Goal: Task Accomplishment & Management: Use online tool/utility

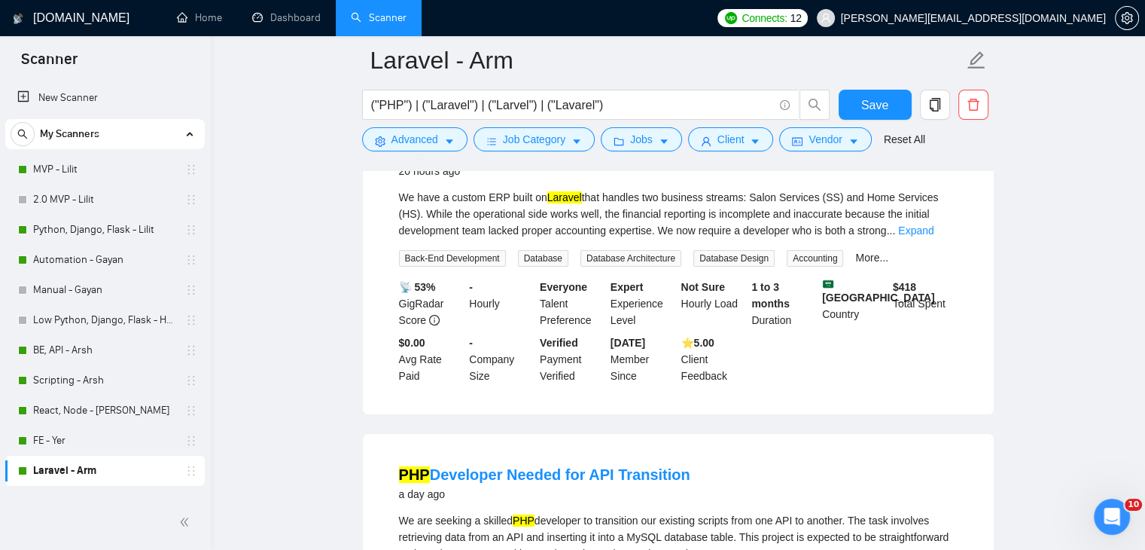
click at [598, 256] on span "Database Architecture" at bounding box center [631, 258] width 101 height 17
copy span "Database Architecture"
click at [743, 258] on span "Database Design" at bounding box center [734, 258] width 81 height 17
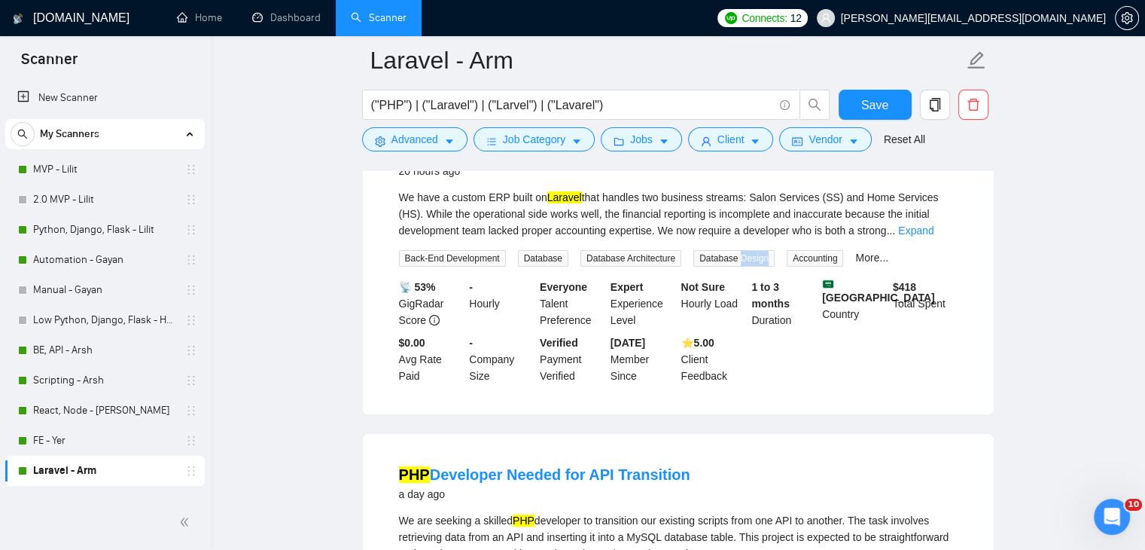
click at [743, 258] on span "Database Design" at bounding box center [734, 258] width 81 height 17
copy span "Database Design"
click at [855, 254] on link "More..." at bounding box center [871, 258] width 33 height 12
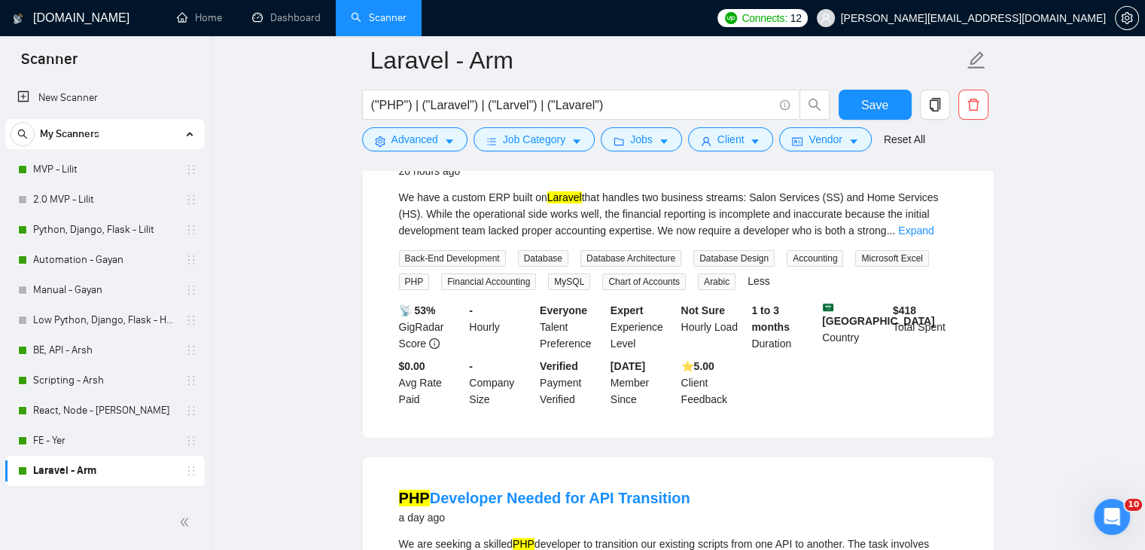
click at [515, 279] on span "Financial Accounting" at bounding box center [488, 281] width 95 height 17
copy span "Financial Accounting"
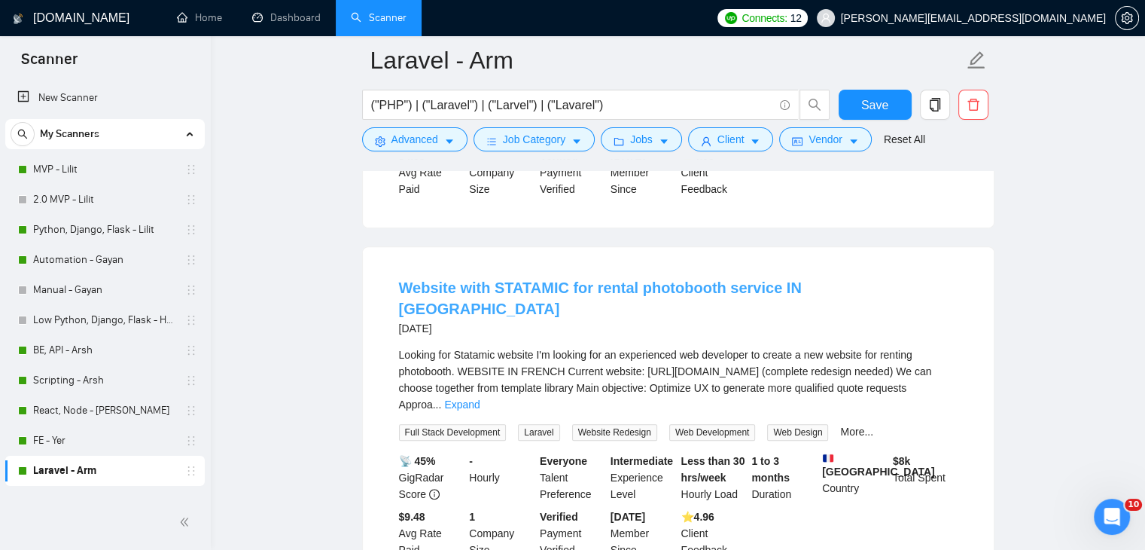
scroll to position [828, 0]
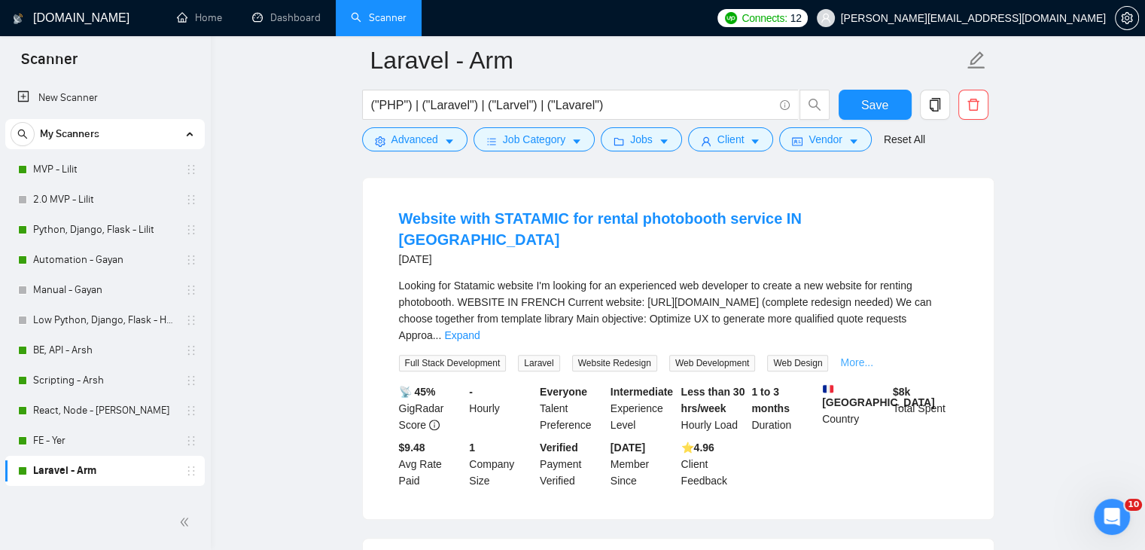
click at [849, 356] on link "More..." at bounding box center [856, 362] width 33 height 12
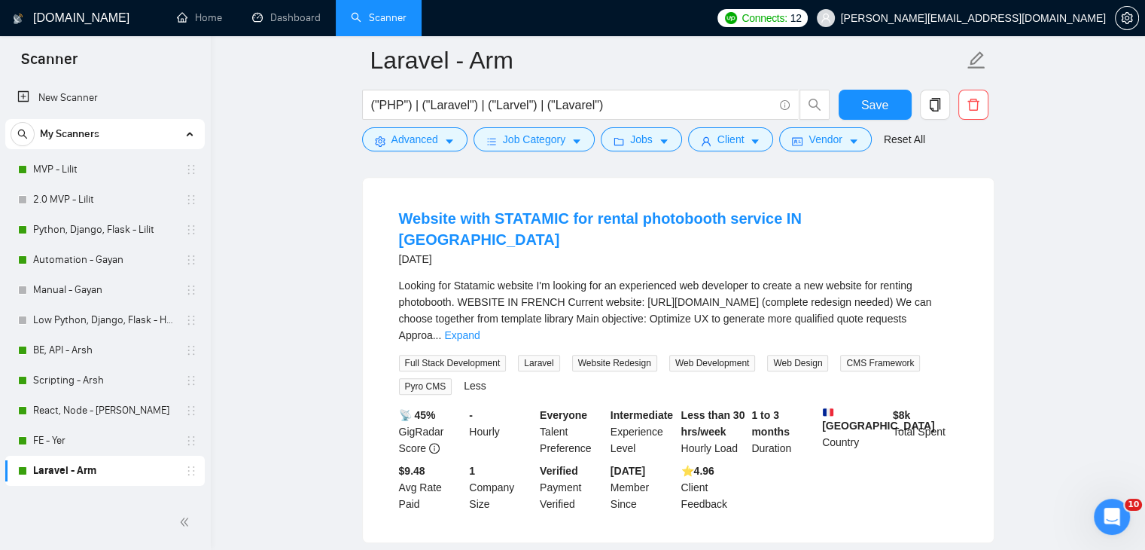
click at [840, 355] on span "CMS Framework" at bounding box center [880, 363] width 80 height 17
copy span "CMS Framework"
click at [575, 355] on span "Website Redesign" at bounding box center [614, 363] width 85 height 17
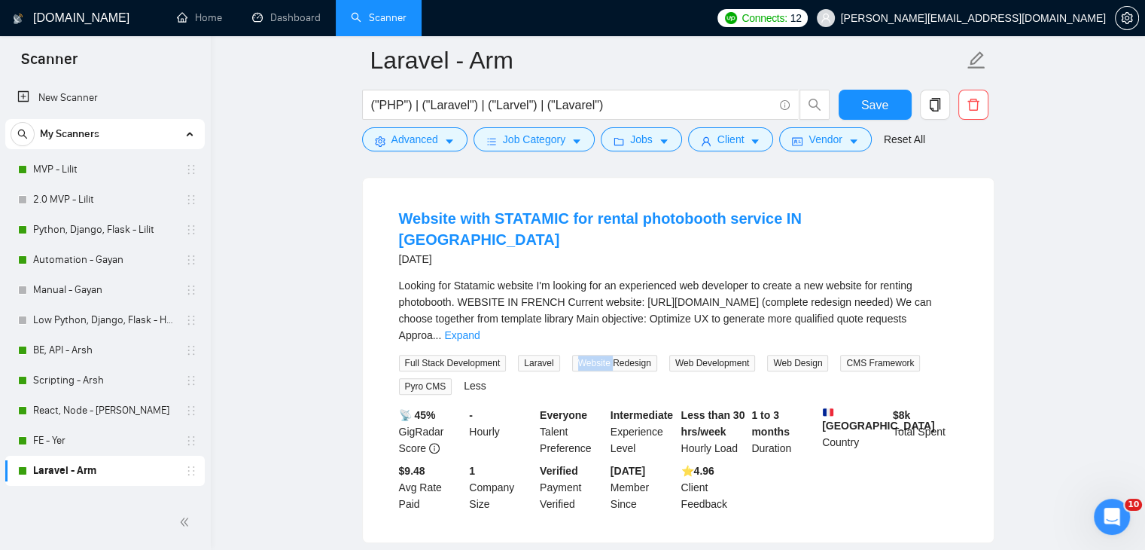
click at [575, 355] on span "Website Redesign" at bounding box center [614, 363] width 85 height 17
copy span "Website Redesign"
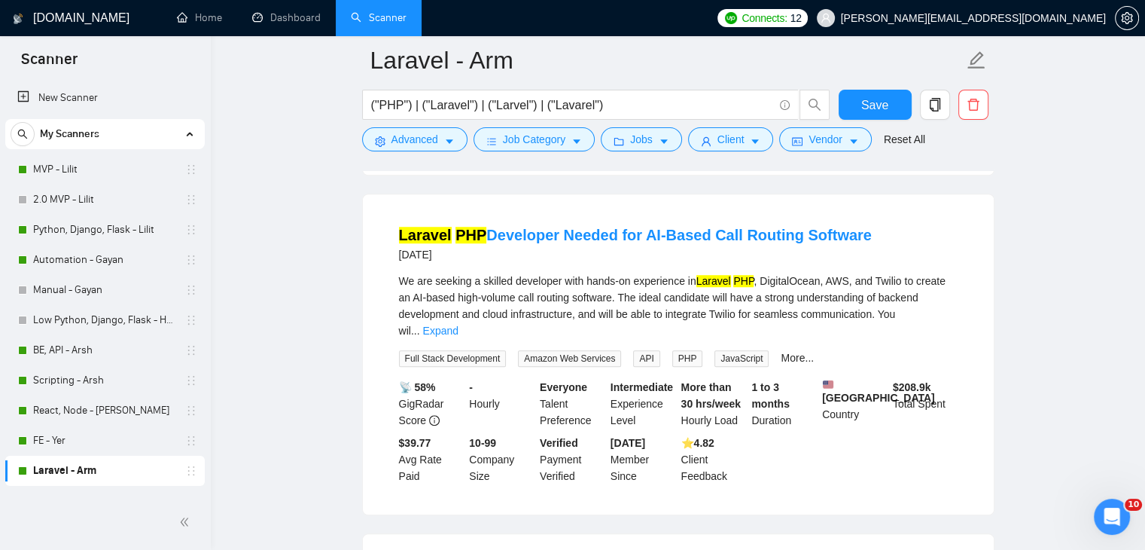
scroll to position [1205, 0]
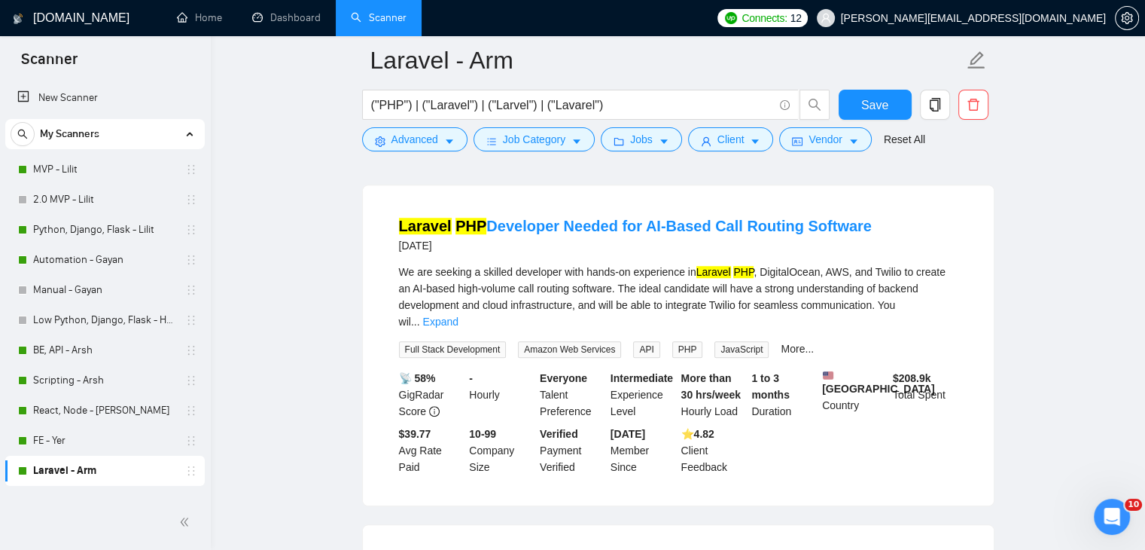
click at [567, 341] on span "Amazon Web Services" at bounding box center [569, 349] width 103 height 17
copy span "Amazon Web Services"
click at [781, 343] on link "More..." at bounding box center [797, 349] width 33 height 12
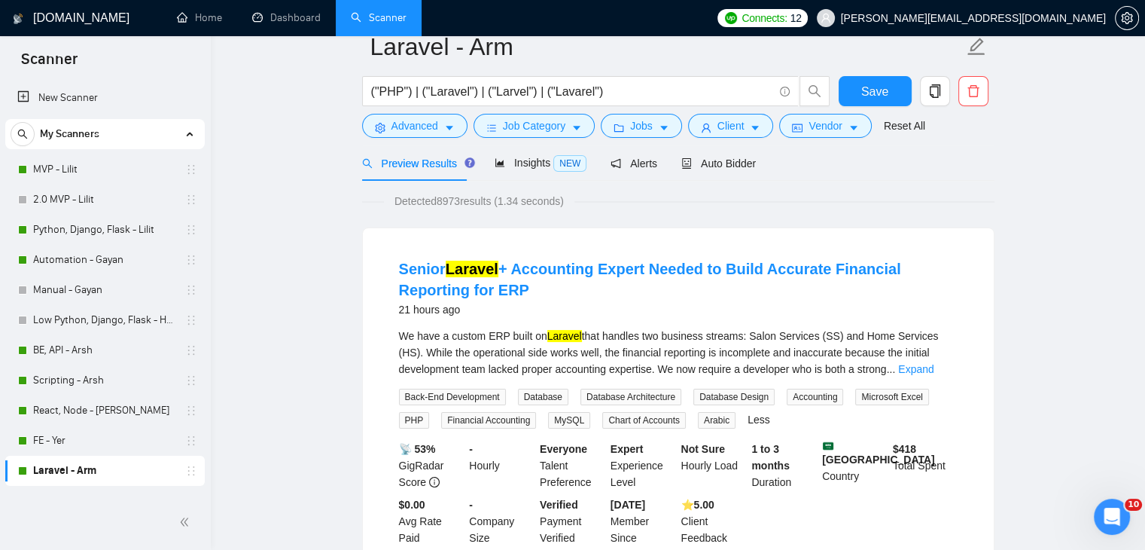
scroll to position [0, 0]
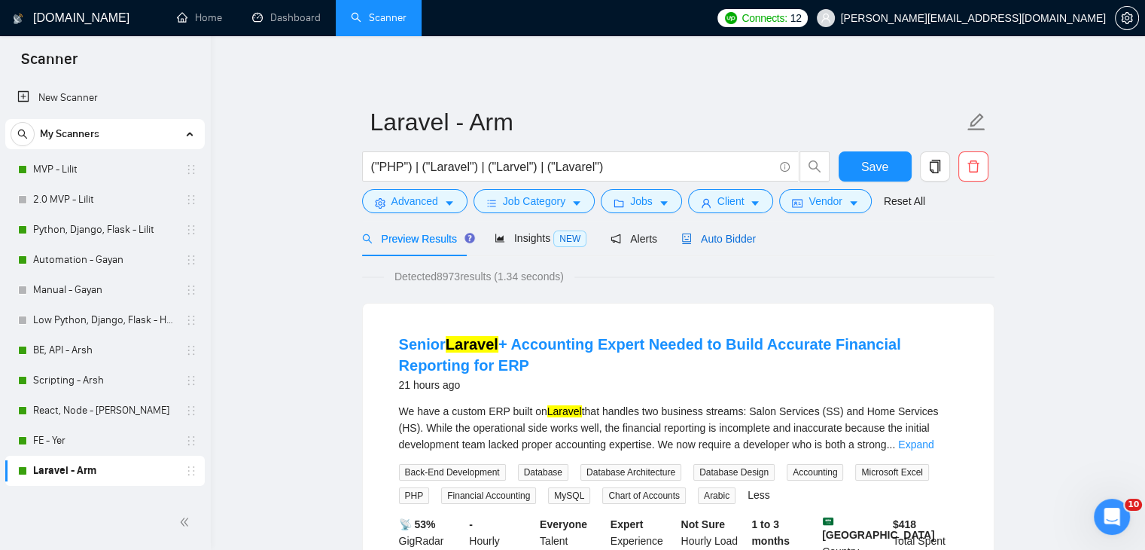
drag, startPoint x: 712, startPoint y: 233, endPoint x: 694, endPoint y: 255, distance: 27.8
click at [712, 233] on span "Auto Bidder" at bounding box center [718, 239] width 75 height 12
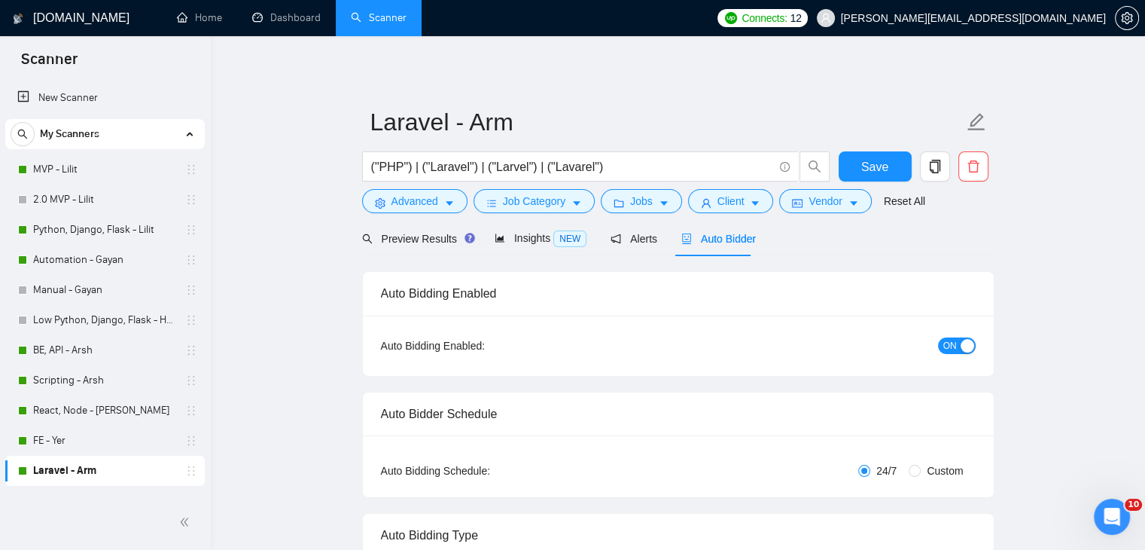
checkbox input "true"
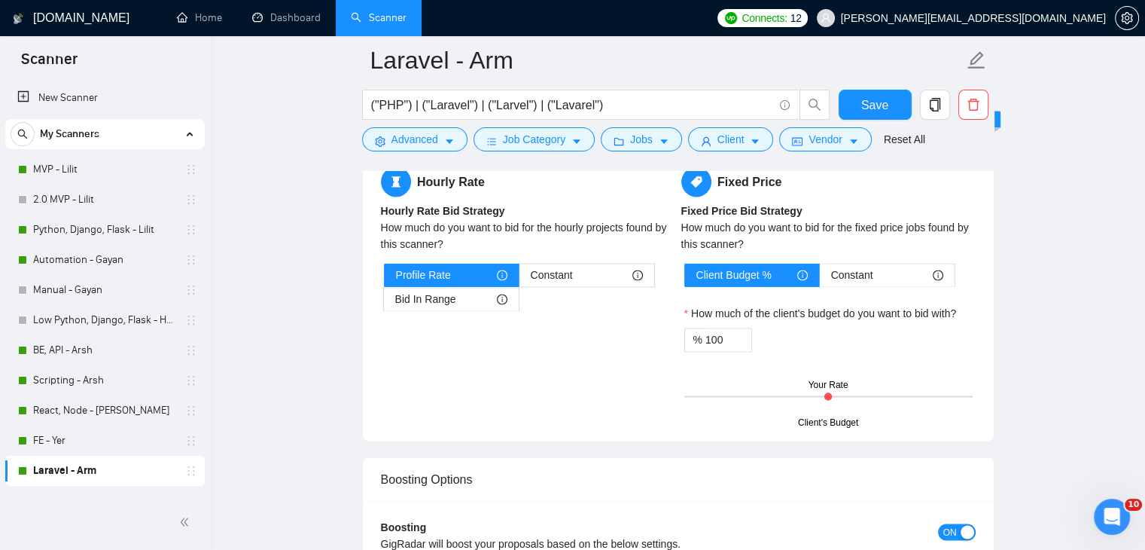
scroll to position [2636, 0]
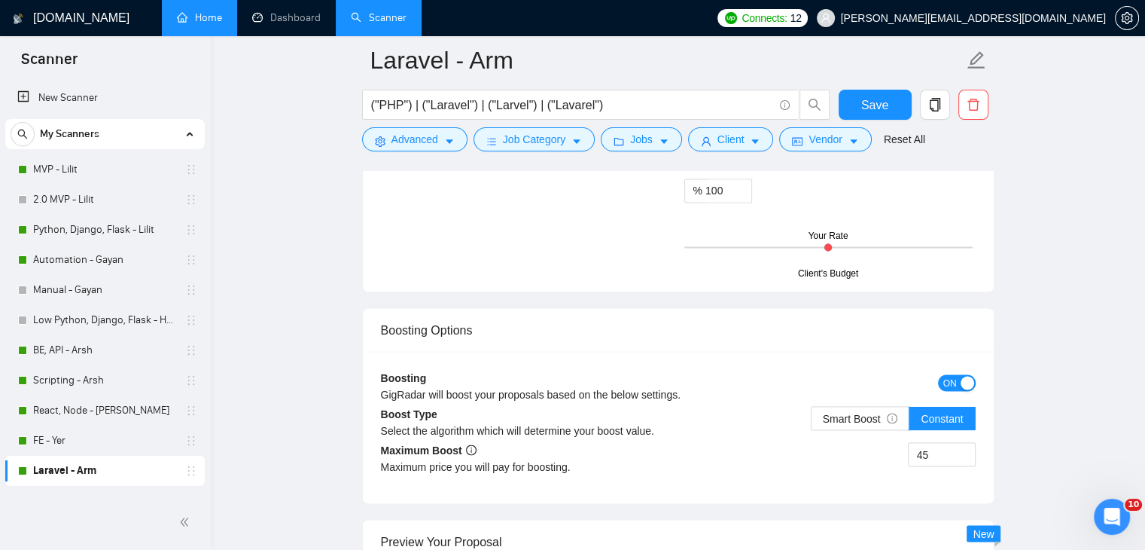
click at [205, 22] on link "Home" at bounding box center [199, 17] width 45 height 13
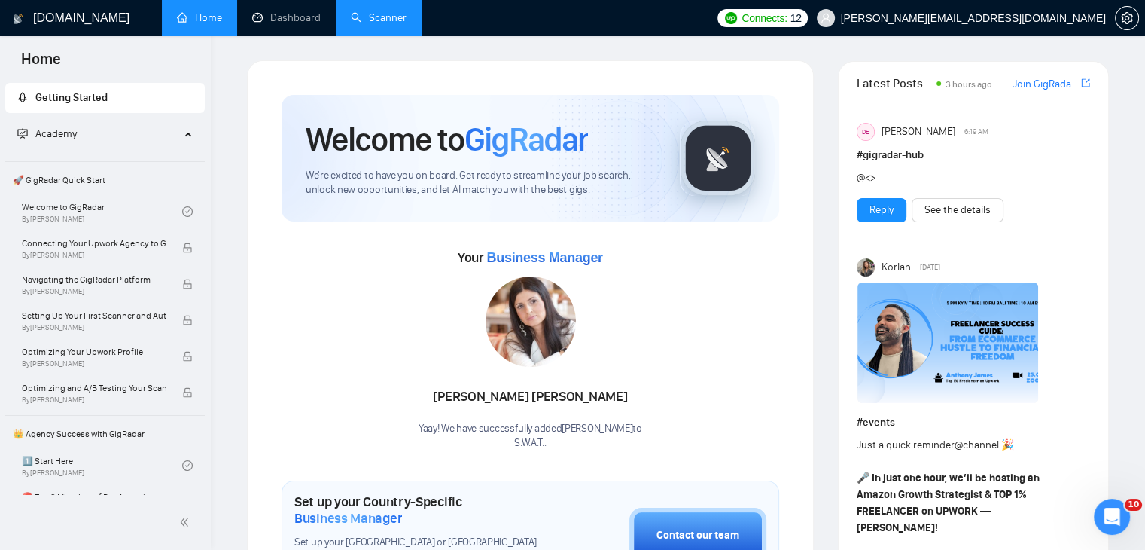
click at [377, 14] on link "Scanner" at bounding box center [379, 17] width 56 height 13
